Goal: Find specific page/section

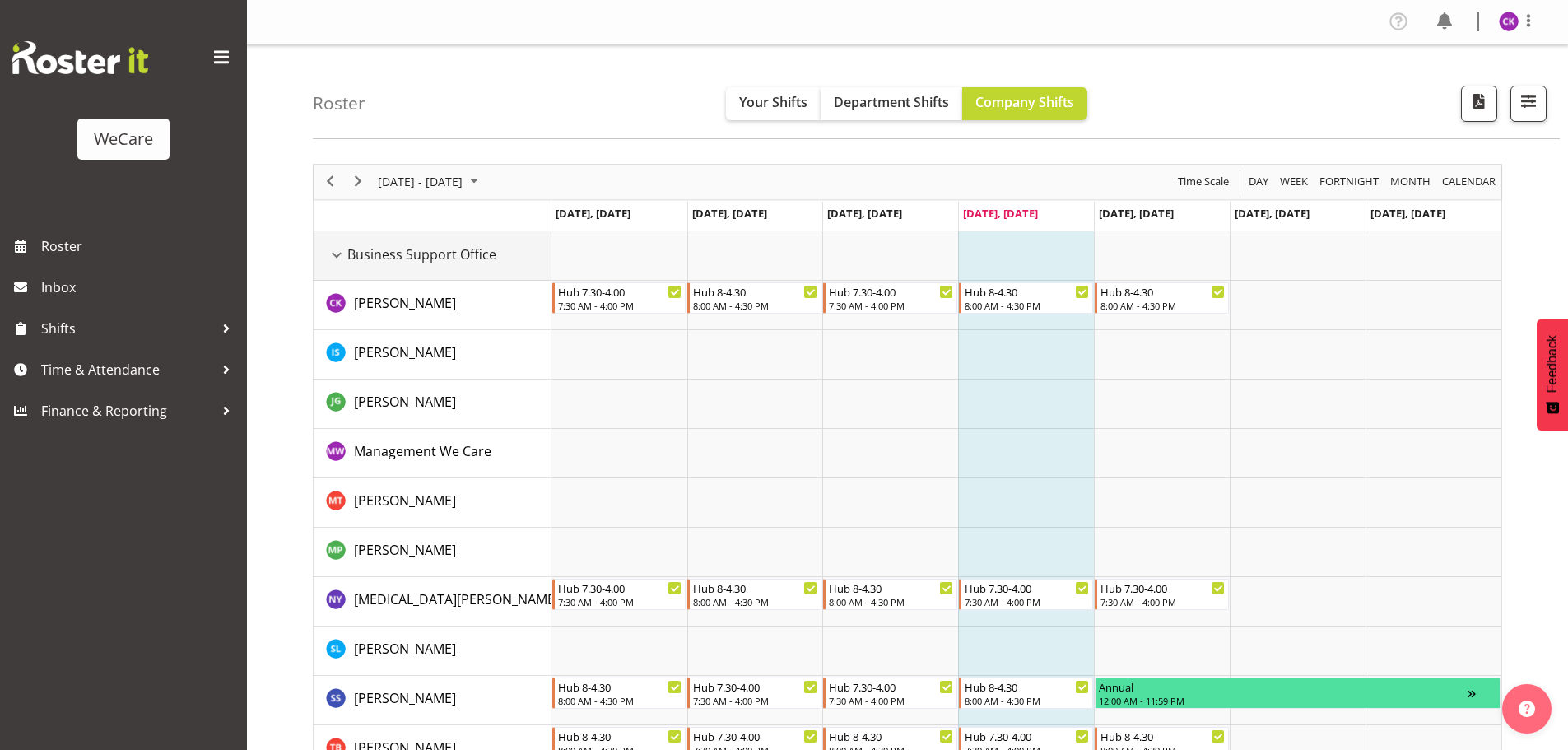
drag, startPoint x: 335, startPoint y: 255, endPoint x: 410, endPoint y: 336, distance: 110.4
click at [335, 255] on div "Business Support Office resource" at bounding box center [336, 255] width 22 height 22
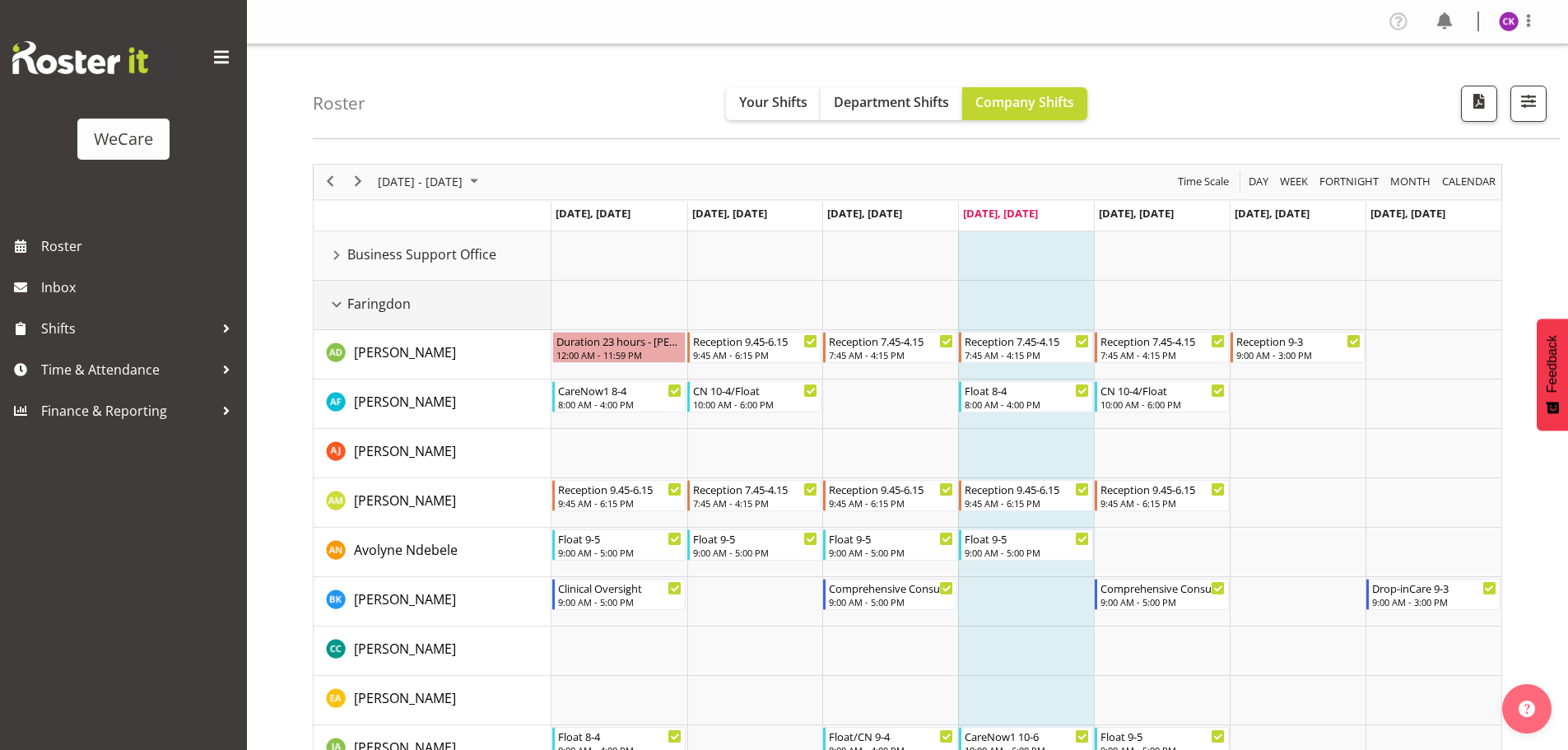
click at [335, 310] on div "Faringdon resource" at bounding box center [336, 304] width 22 height 22
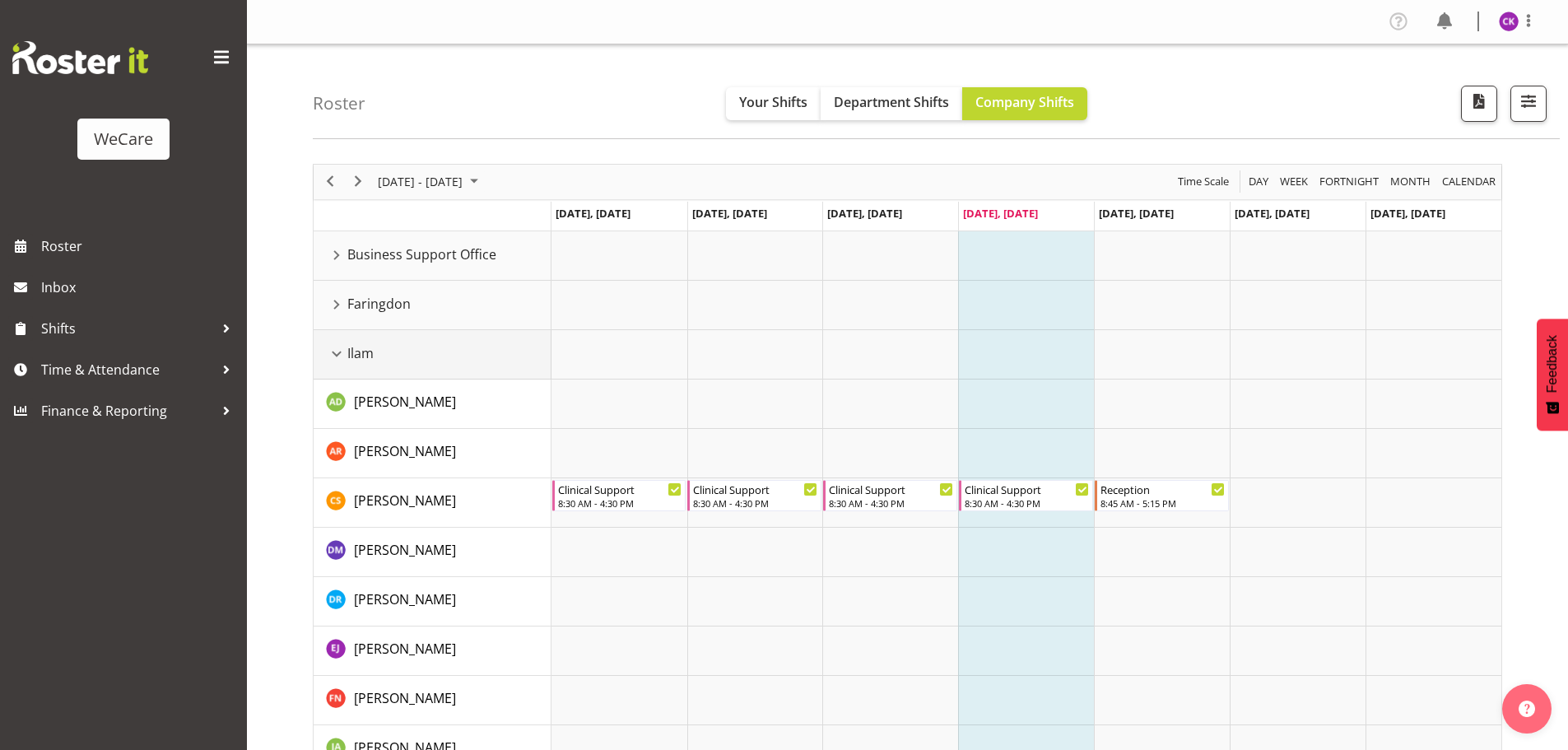
click at [343, 357] on div "Ilam resource" at bounding box center [336, 353] width 22 height 22
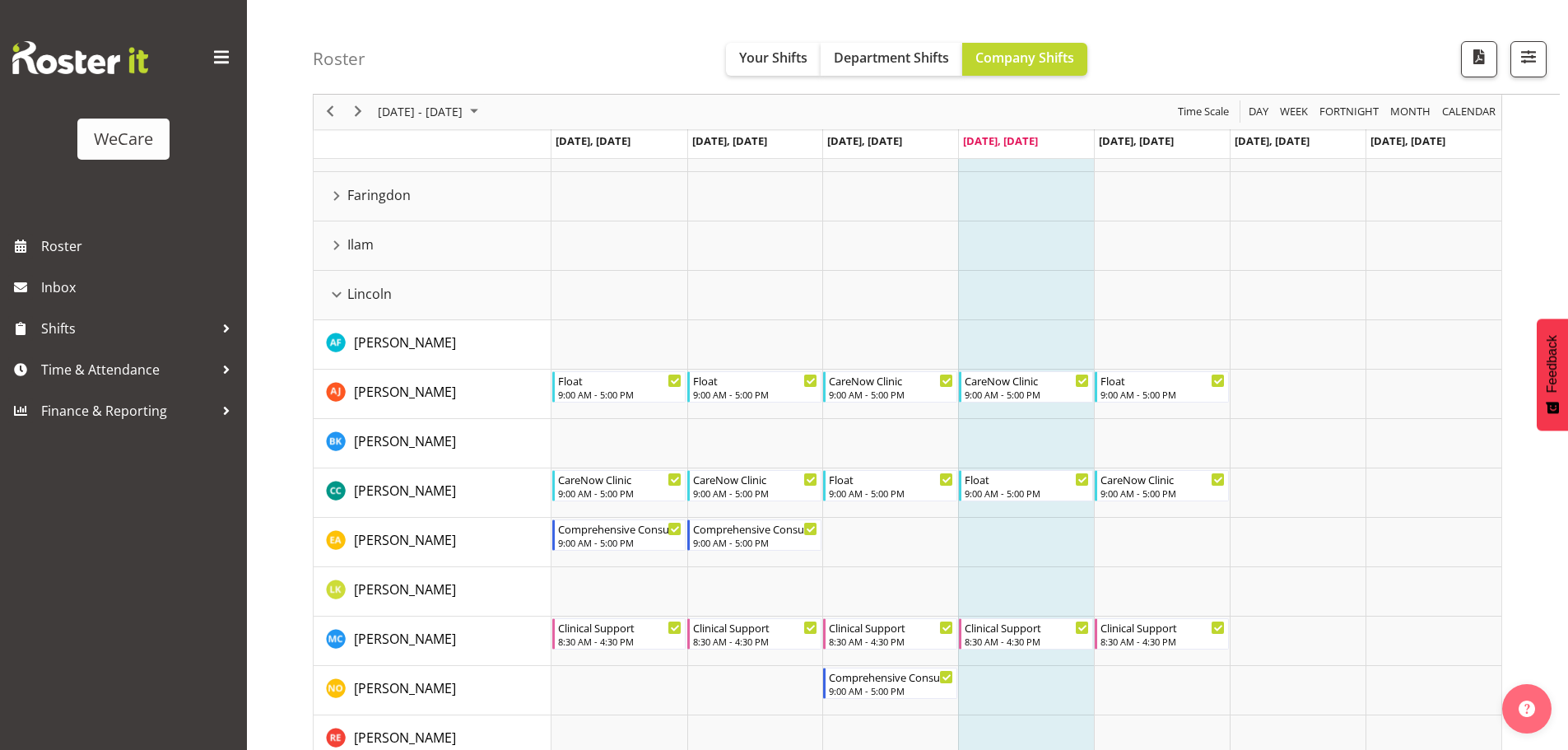
scroll to position [82, 0]
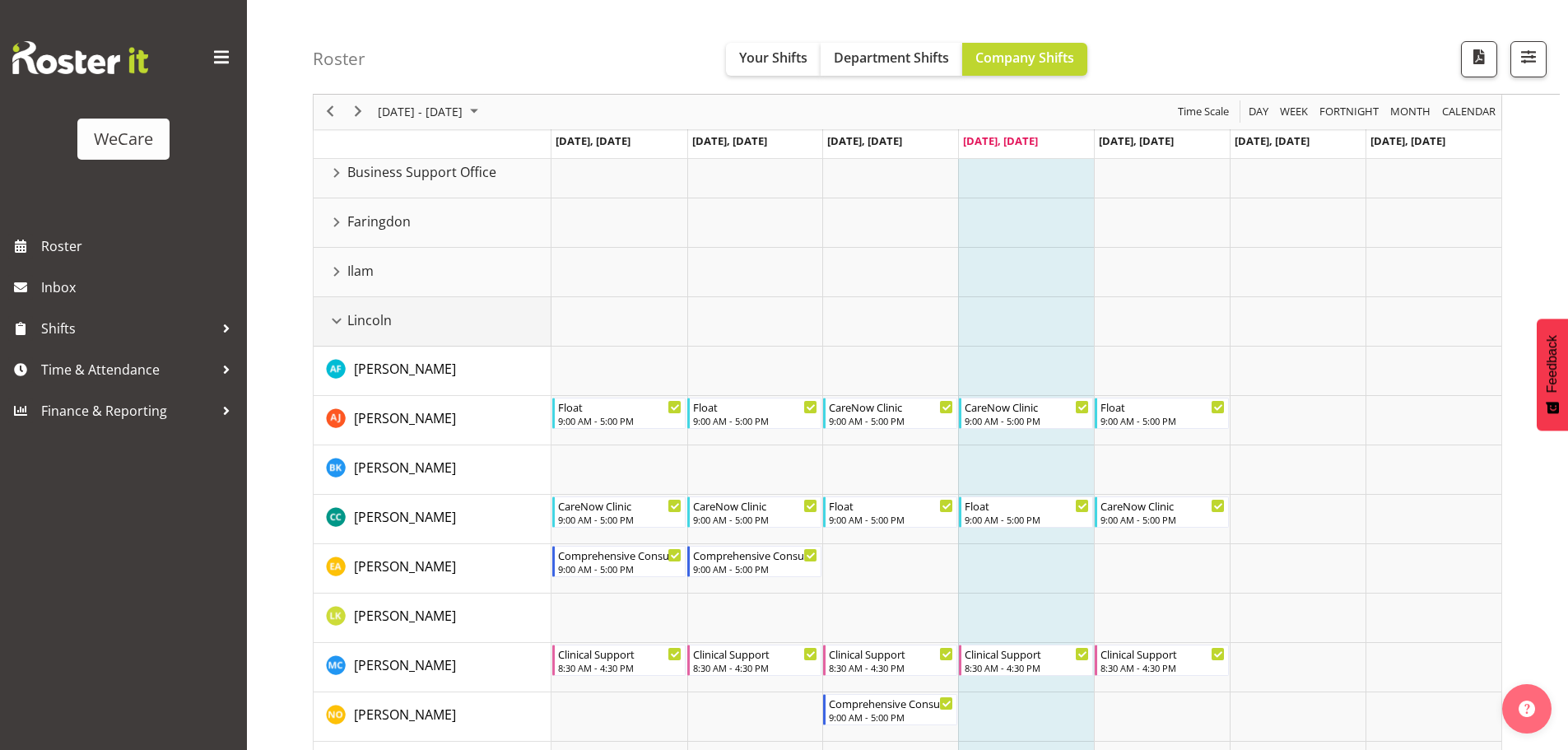
drag, startPoint x: 337, startPoint y: 321, endPoint x: 372, endPoint y: 340, distance: 39.8
click at [337, 321] on div "Lincoln resource" at bounding box center [336, 321] width 22 height 22
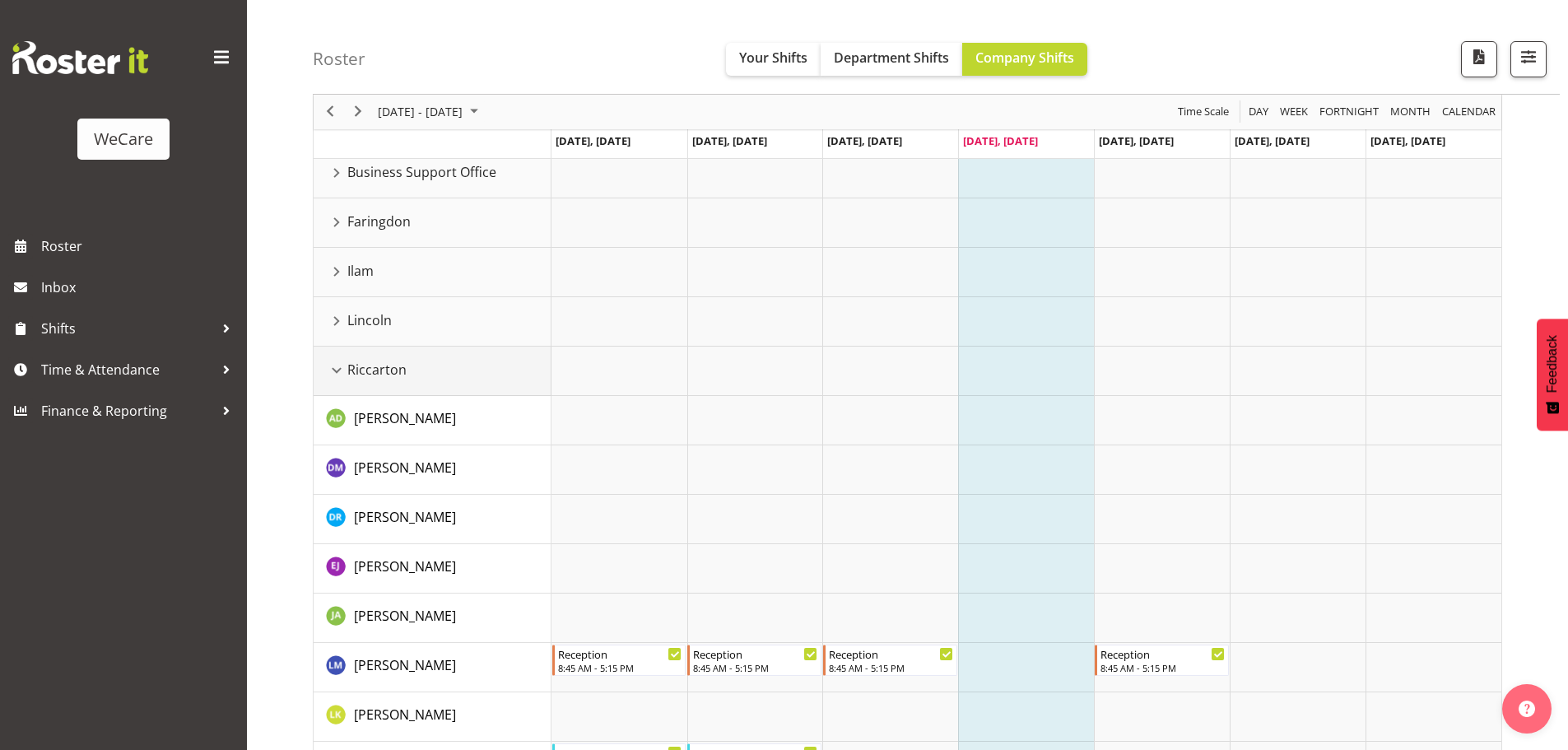
click at [339, 372] on div "Riccarton resource" at bounding box center [336, 370] width 22 height 22
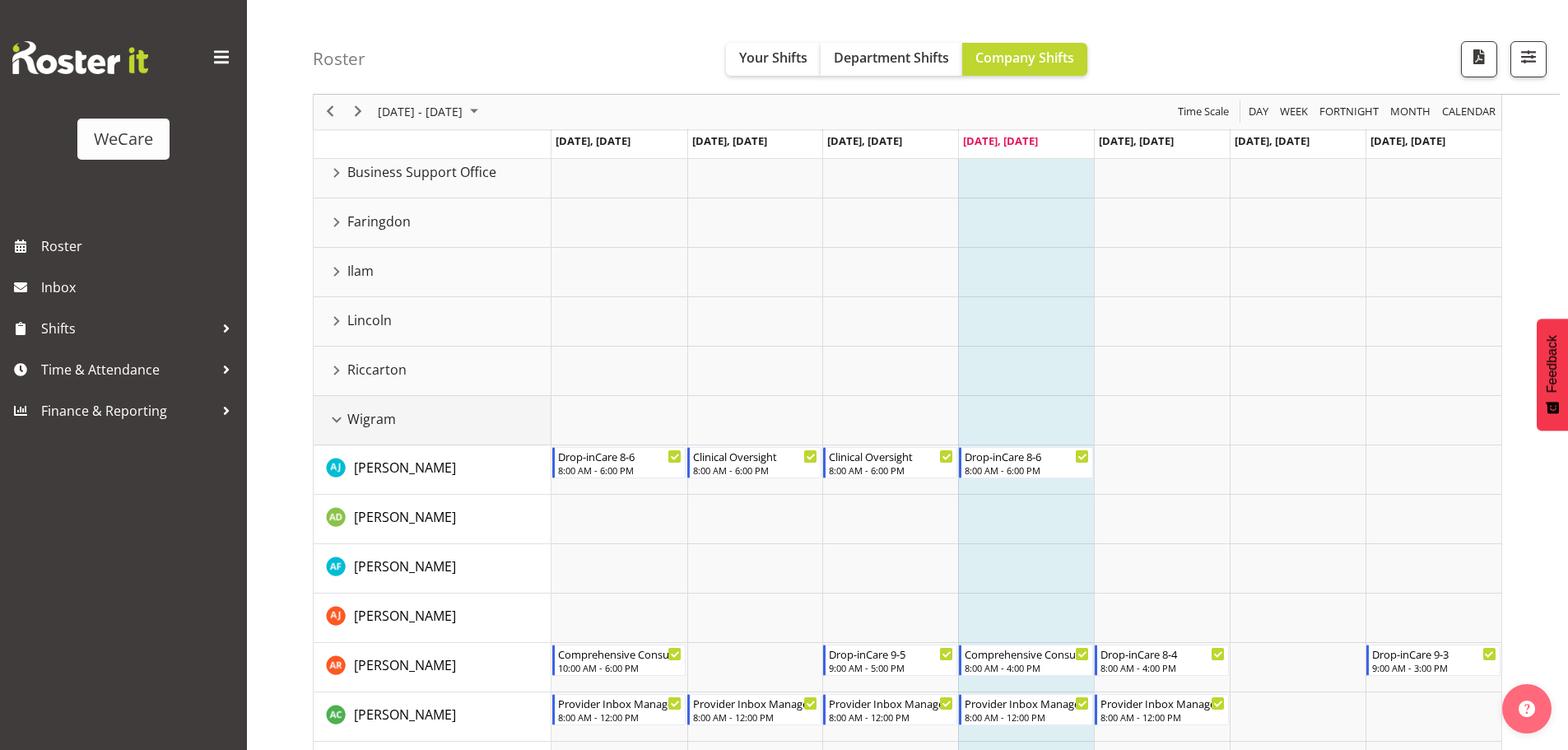
click at [326, 419] on div "Wigram resource" at bounding box center [336, 419] width 22 height 22
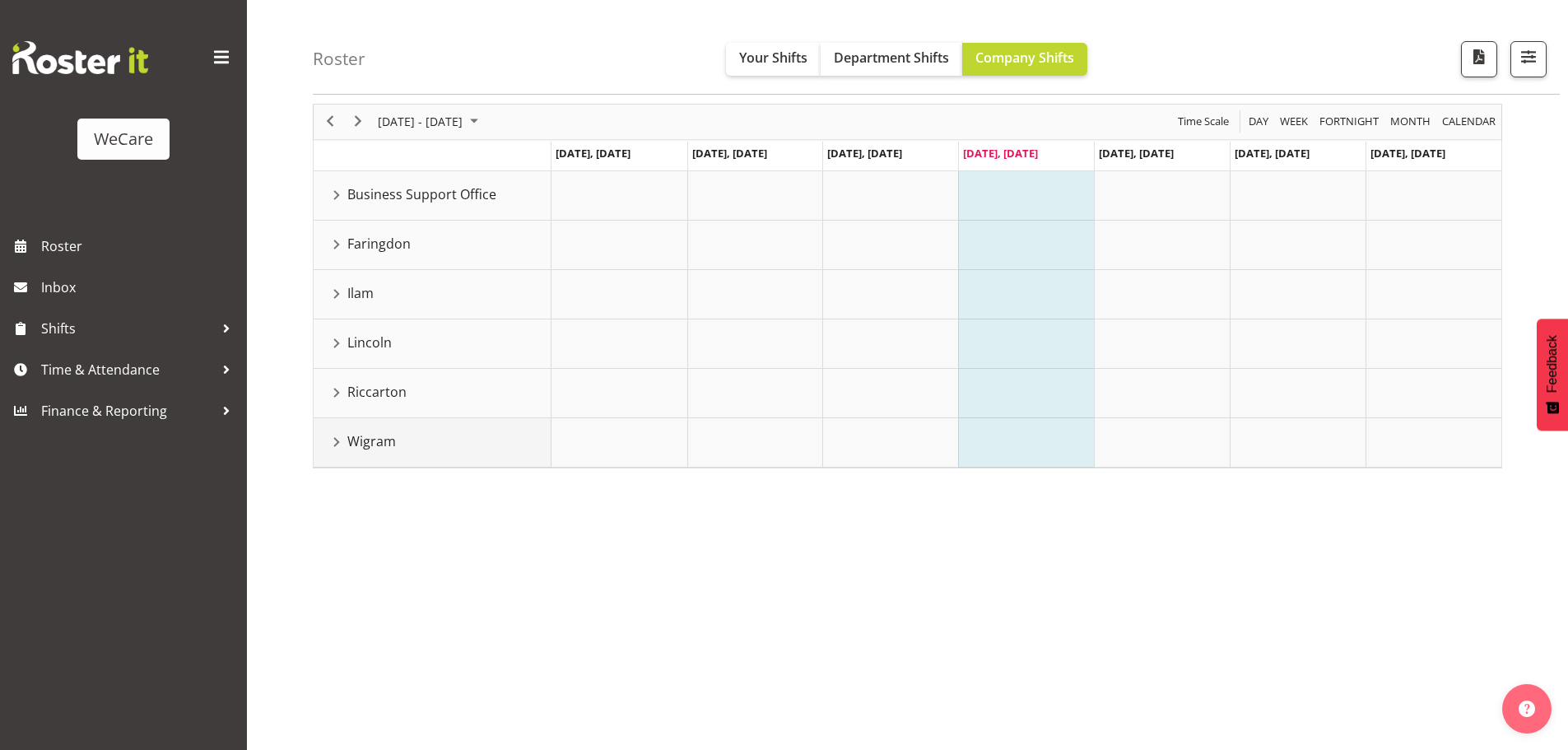
scroll to position [60, 0]
click at [338, 194] on div "Business Support Office resource" at bounding box center [336, 194] width 22 height 22
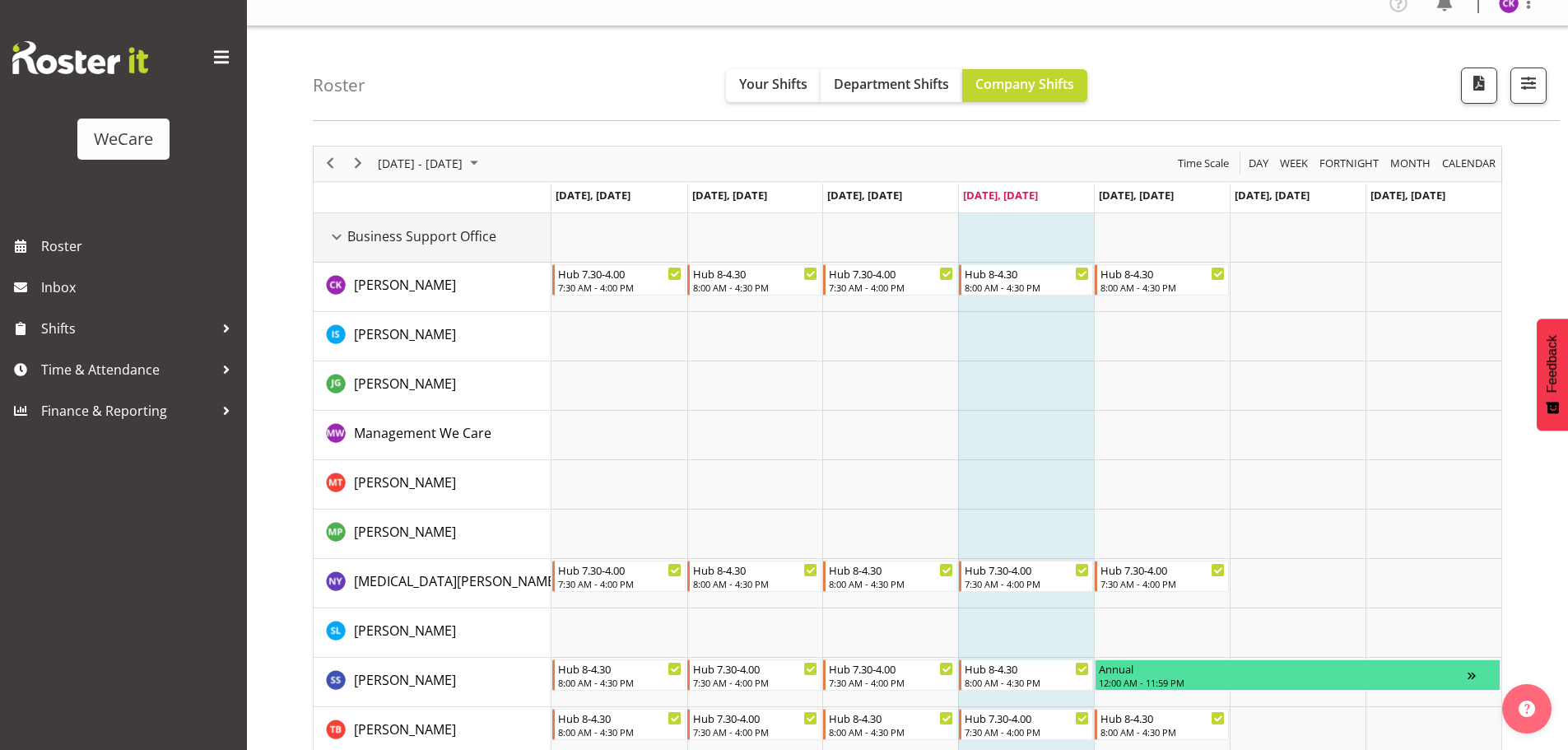
scroll to position [0, 0]
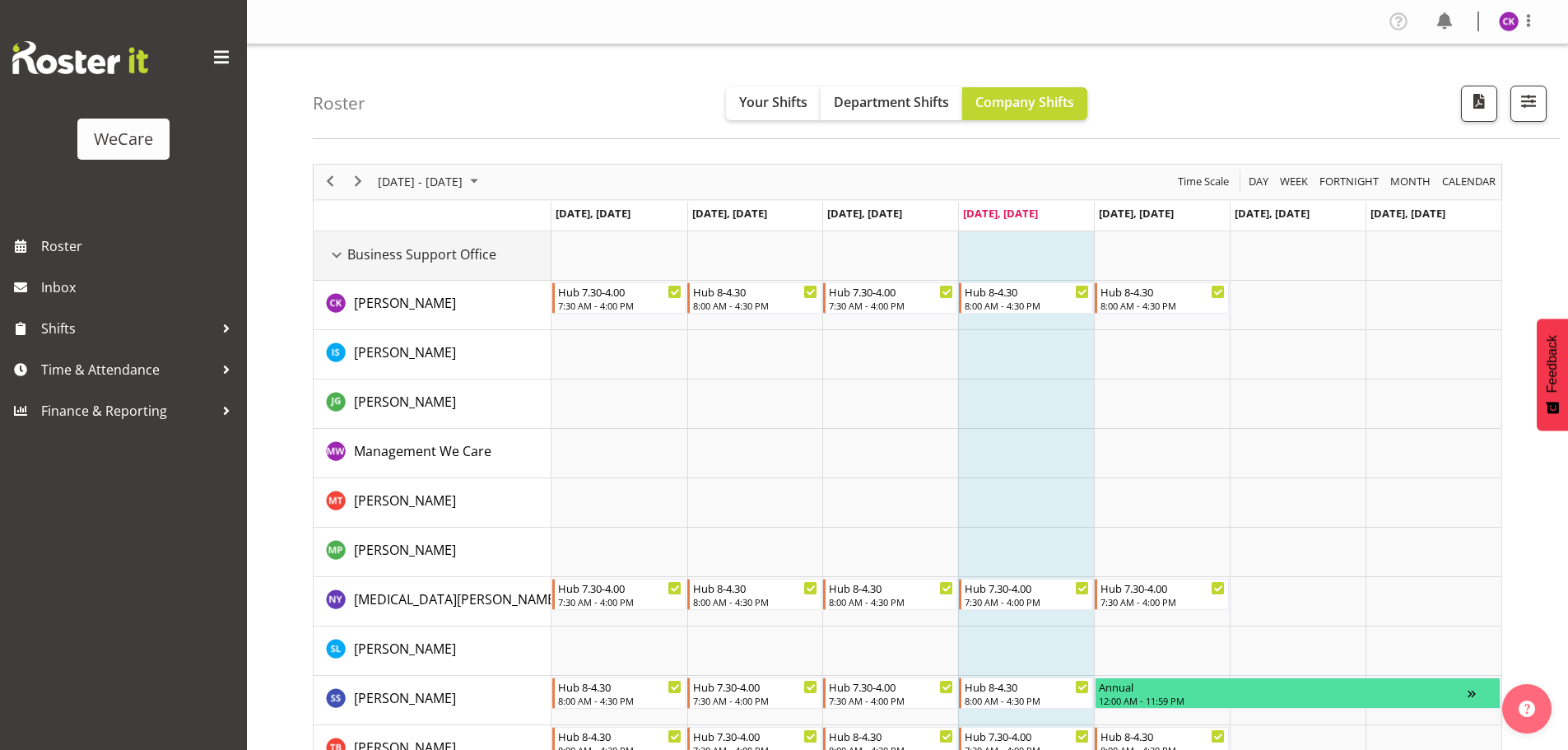
click at [337, 255] on div "Business Support Office resource" at bounding box center [336, 255] width 22 height 22
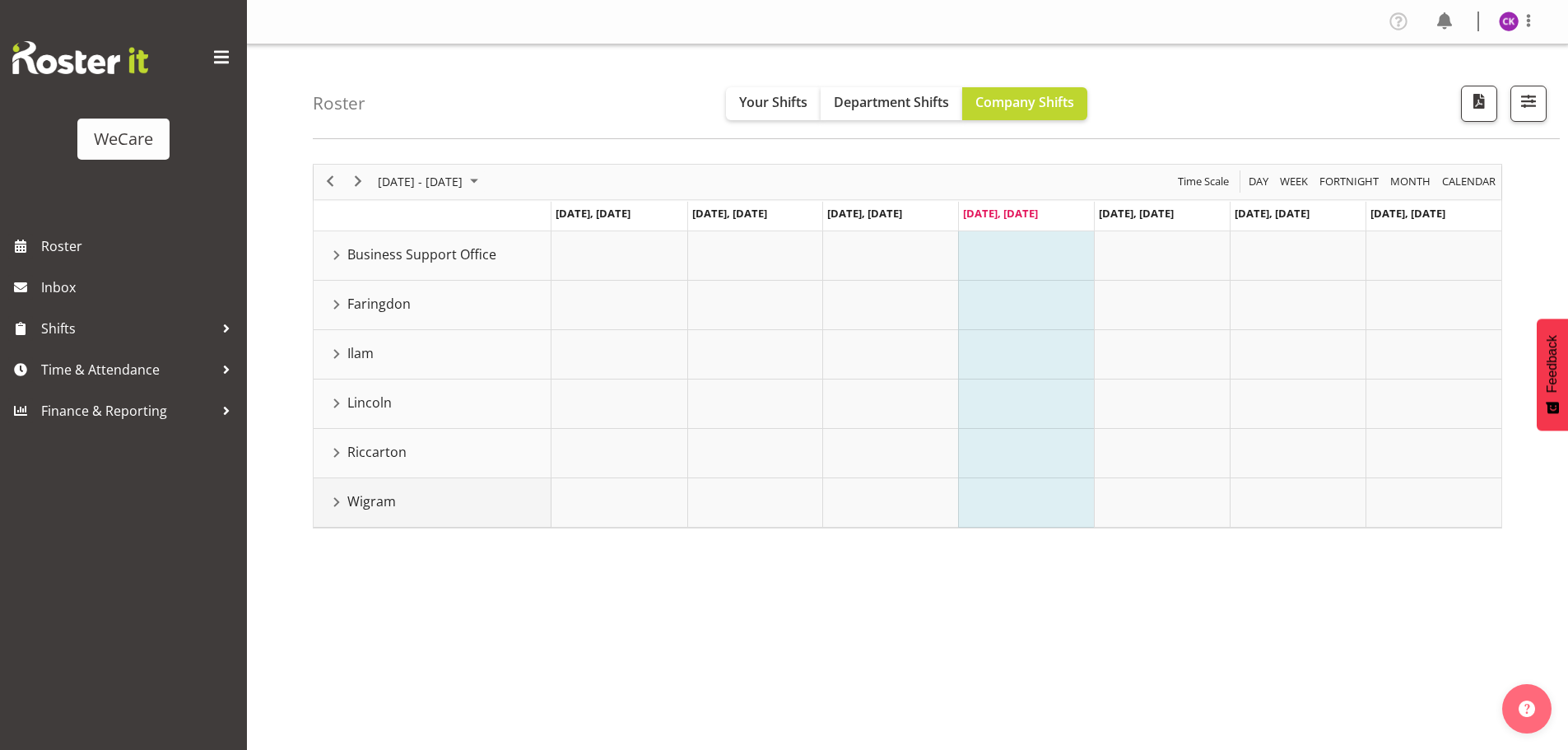
click at [331, 499] on div "Wigram resource" at bounding box center [336, 502] width 22 height 22
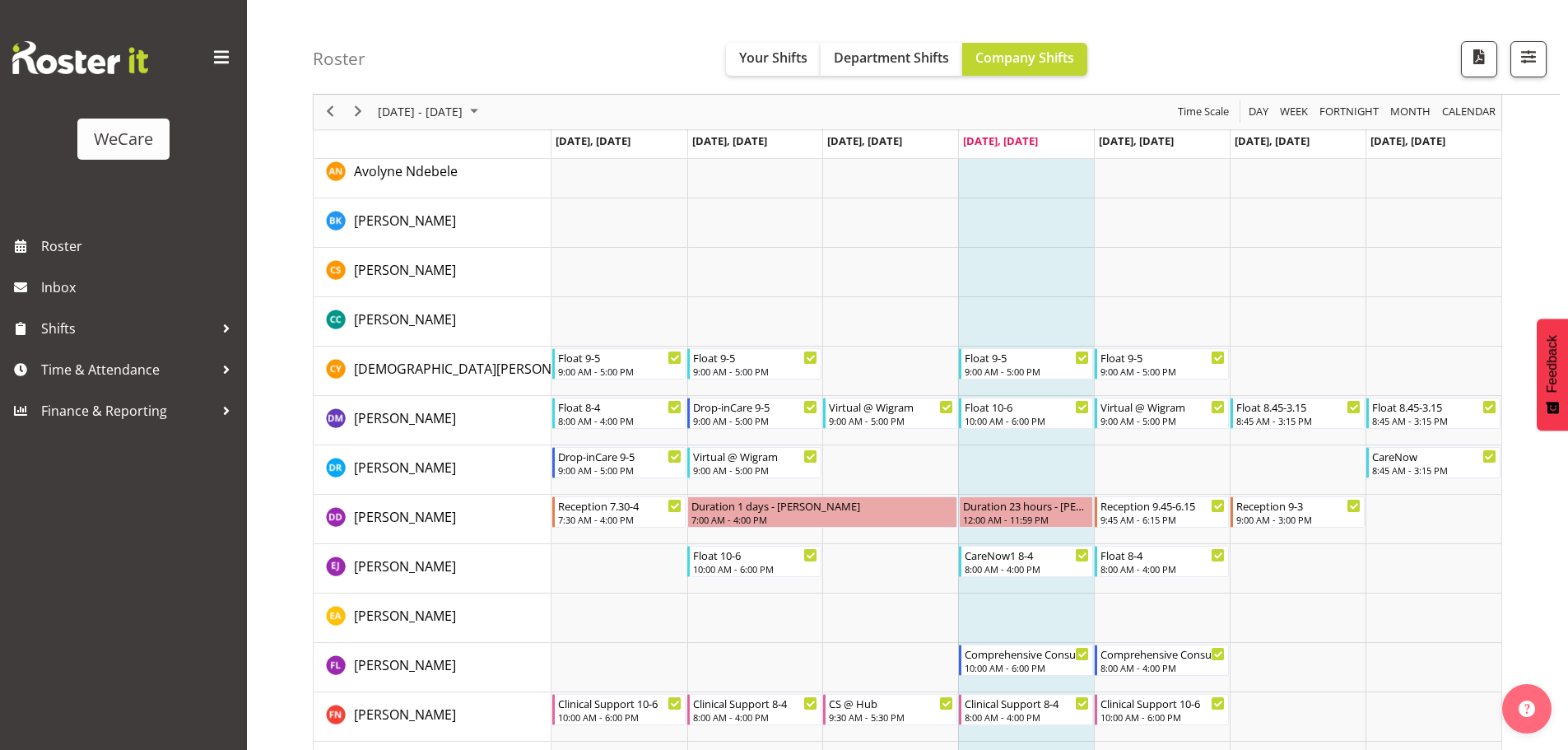
scroll to position [740, 0]
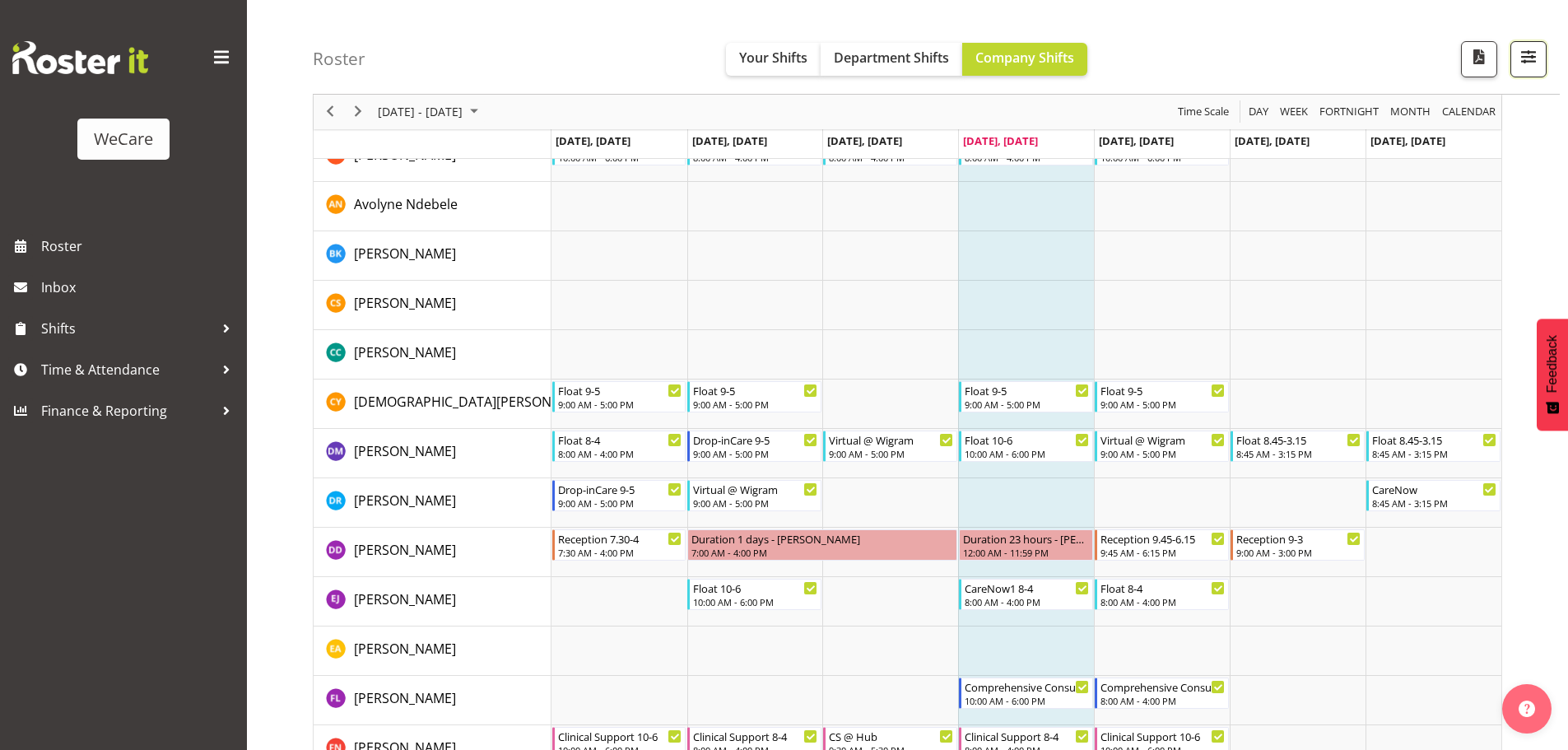
click at [1536, 58] on span "button" at bounding box center [1528, 56] width 22 height 22
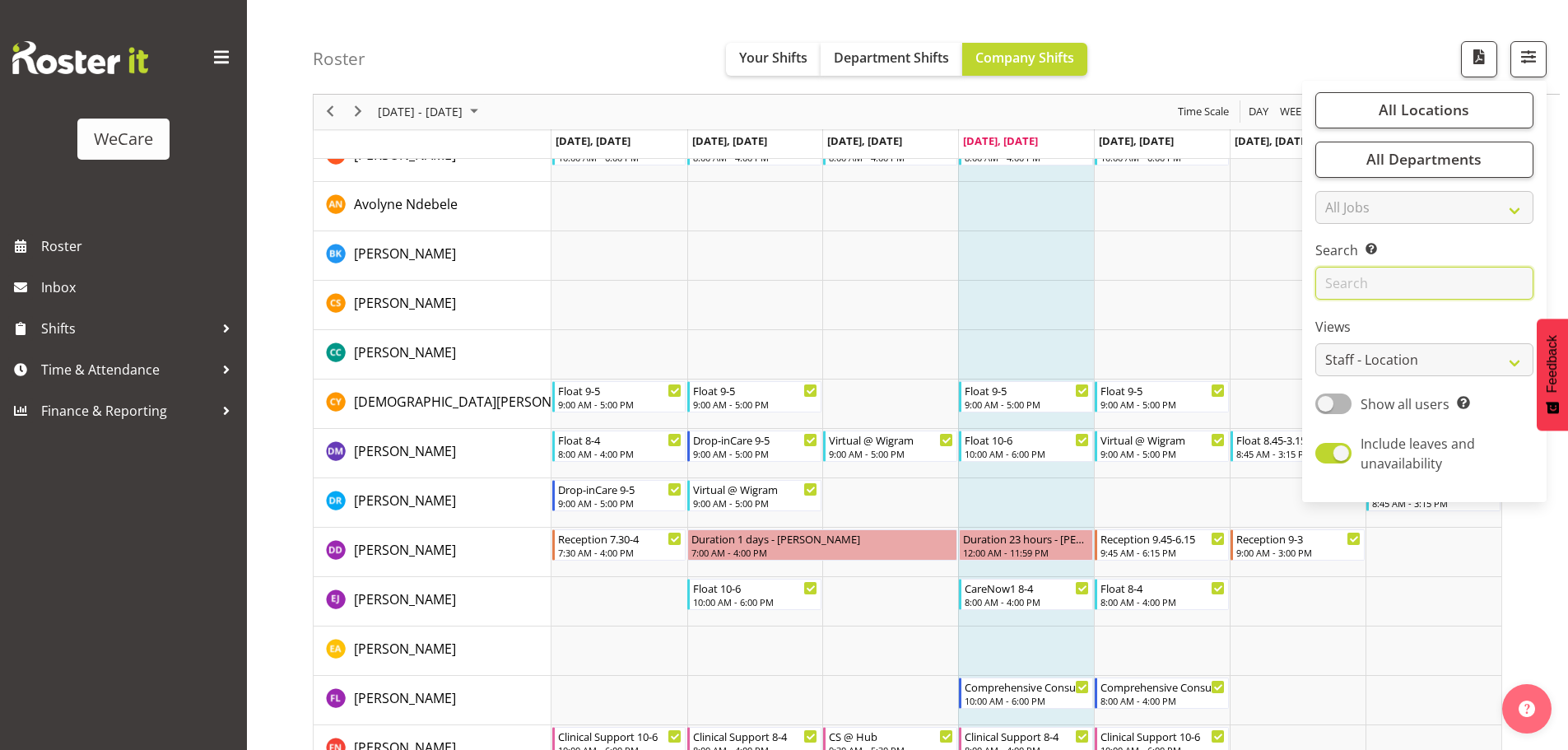
click at [1386, 276] on input "text" at bounding box center [1425, 284] width 218 height 33
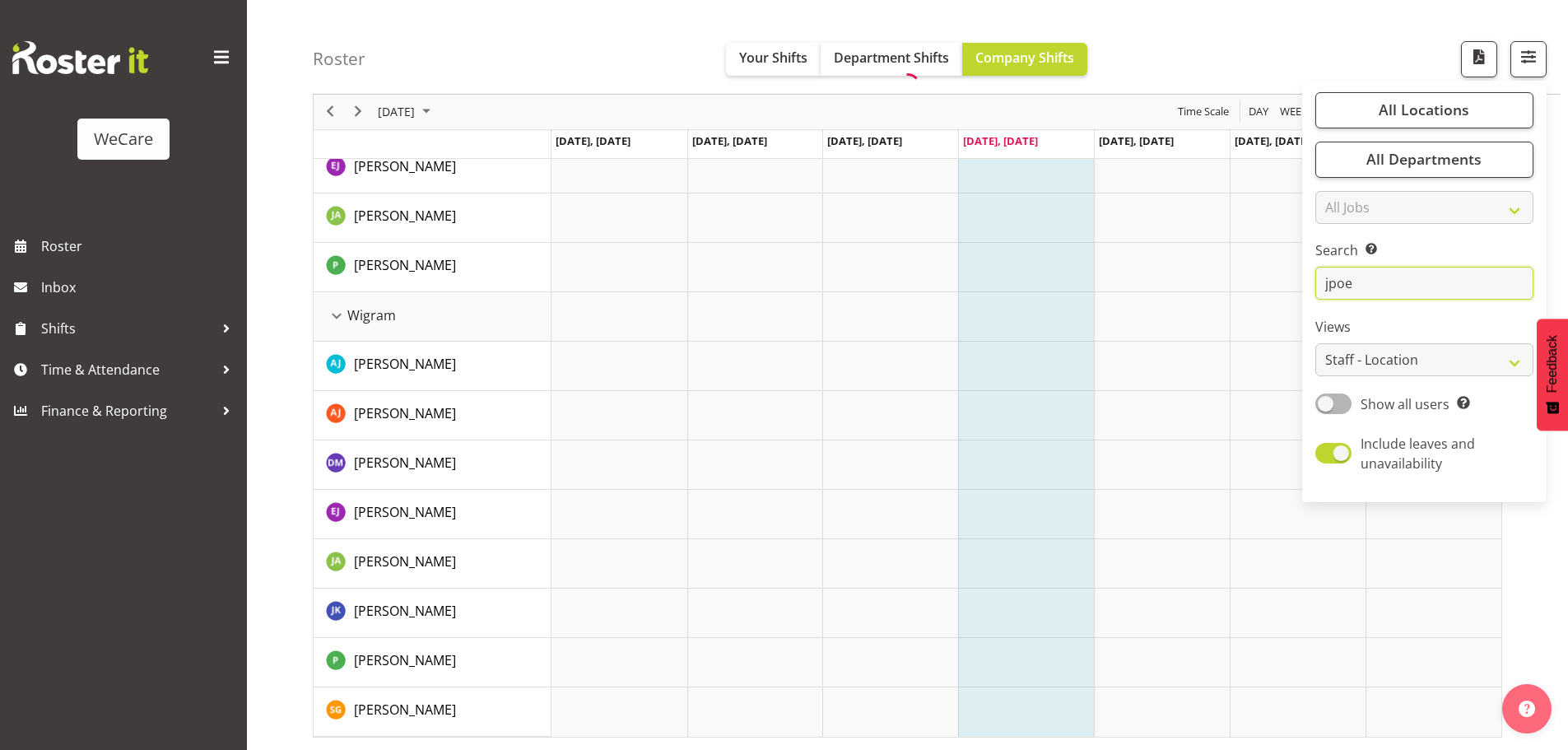
scroll to position [60, 0]
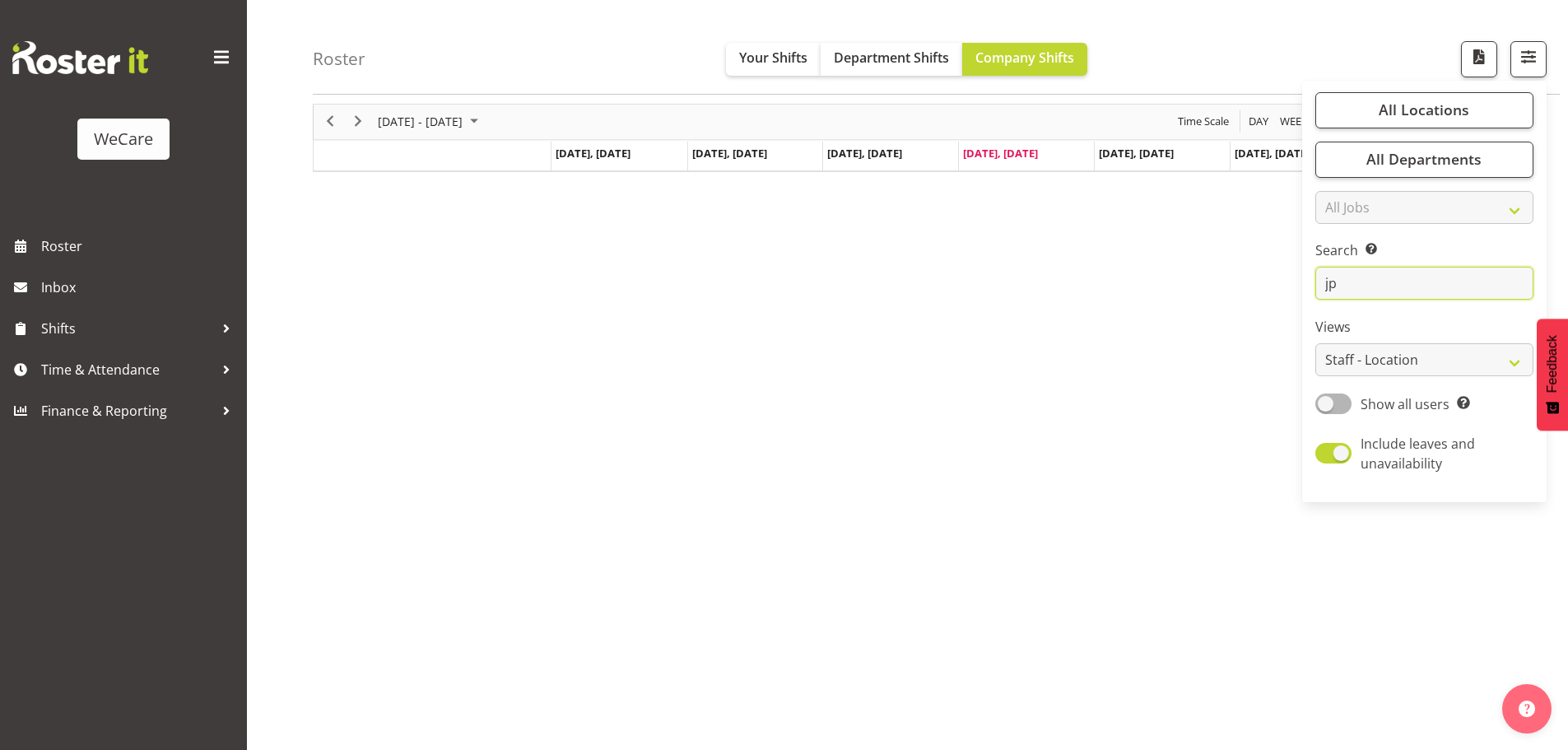
type input "j"
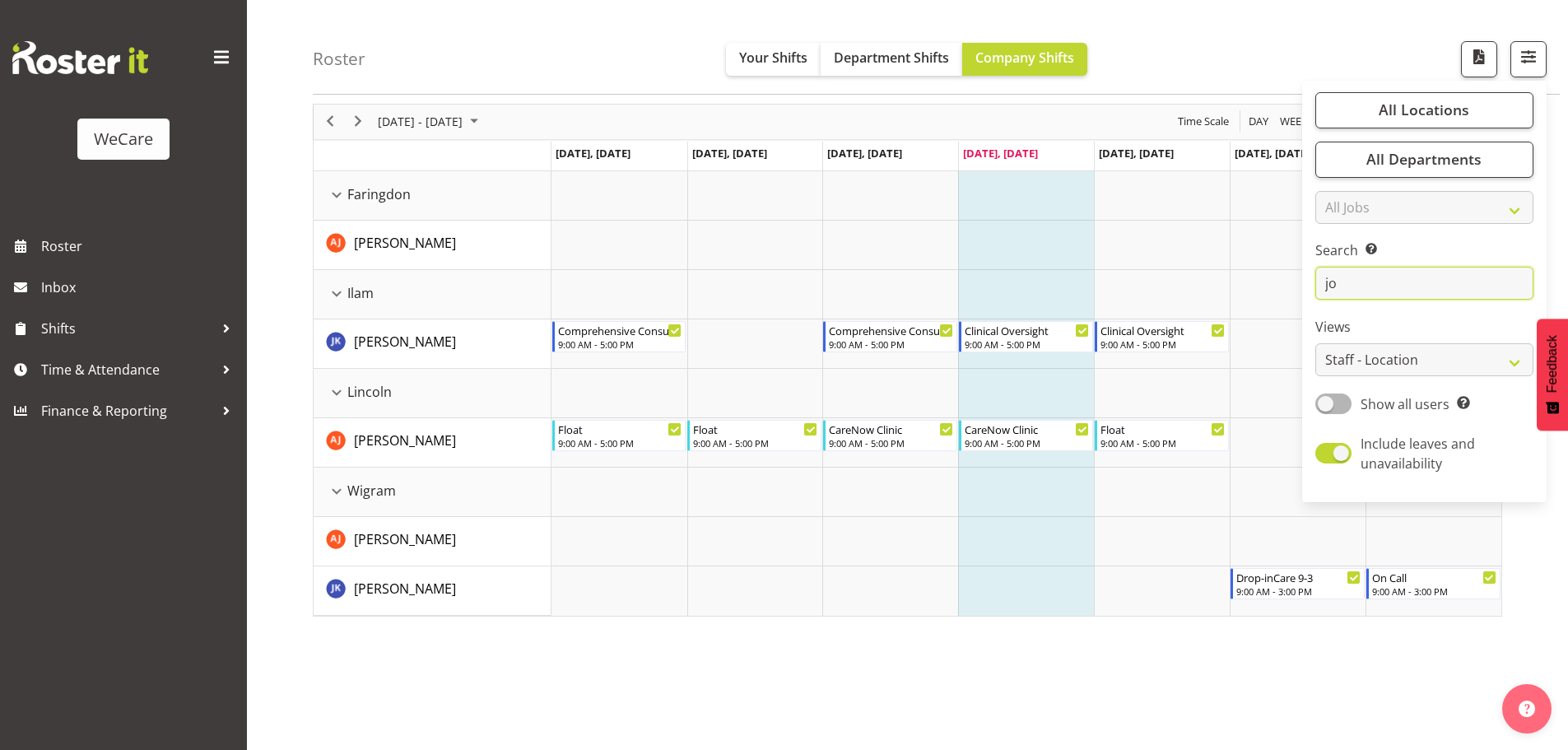
type input "j"
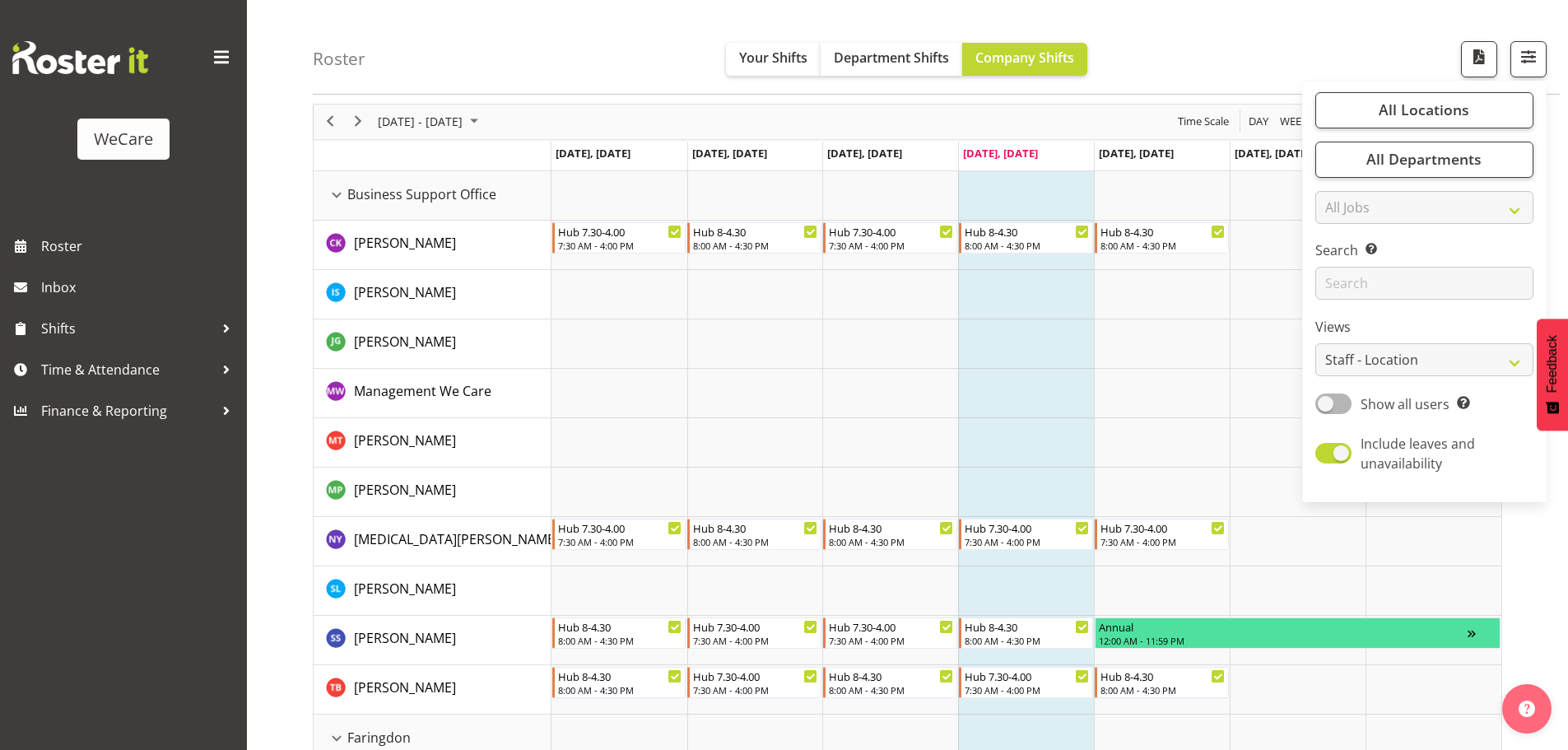
click at [1006, 347] on td "Timeline Week of September 15, 2025" at bounding box center [1026, 344] width 136 height 49
